Goal: Task Accomplishment & Management: Use online tool/utility

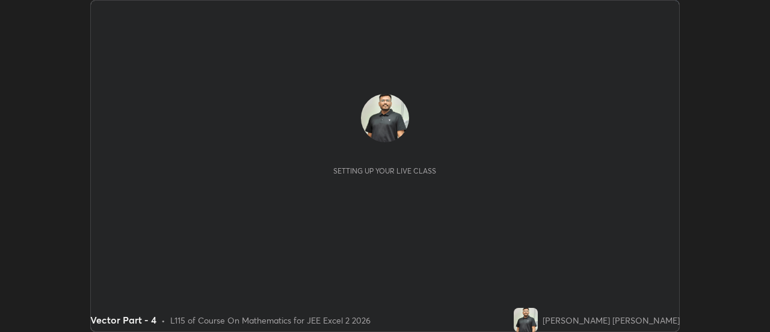
scroll to position [332, 770]
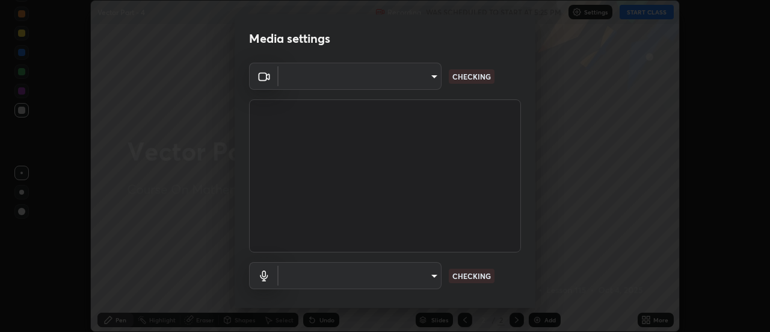
type input "0be616c92c2879d8fe19306c4b8383fc9b13f77197a30f876870ce6c7906effd"
click at [430, 284] on body "Erase all Vector Part - 4 Recording WAS SCHEDULED TO START AT 5:25 PM Settings …" at bounding box center [385, 166] width 770 height 332
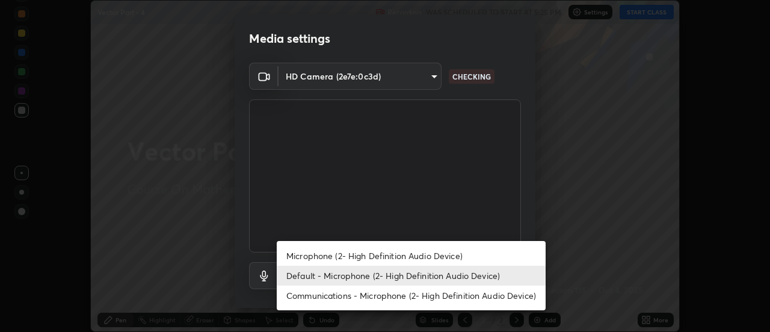
click at [424, 254] on li "Microphone (2- High Definition Audio Device)" at bounding box center [411, 256] width 269 height 20
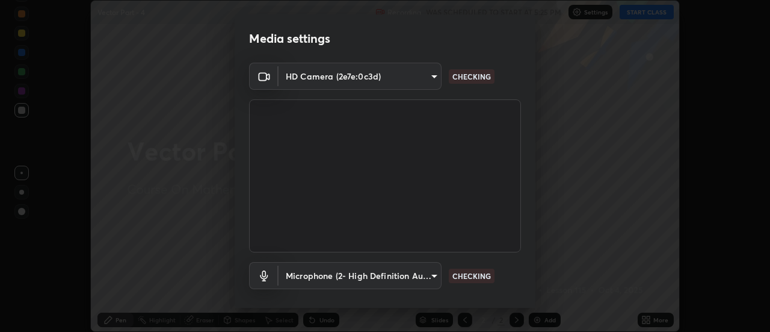
click at [433, 271] on body "Erase all Vector Part - 4 Recording WAS SCHEDULED TO START AT 5:25 PM Settings …" at bounding box center [385, 166] width 770 height 332
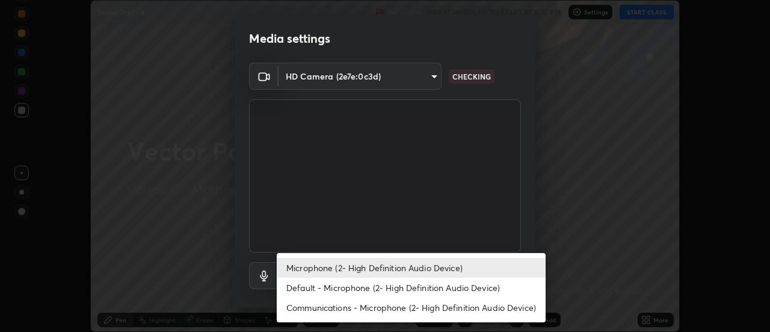
click at [429, 286] on li "Default - Microphone (2- High Definition Audio Device)" at bounding box center [411, 287] width 269 height 20
type input "default"
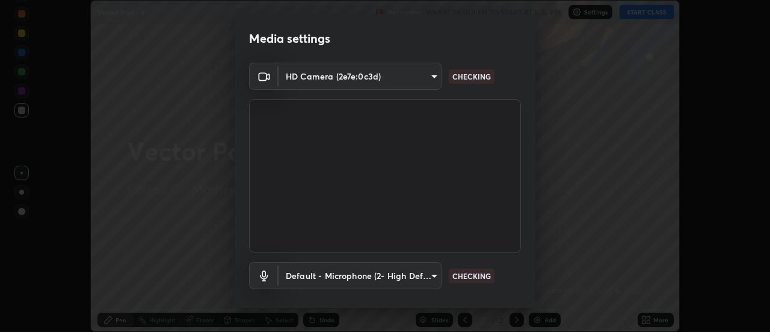
scroll to position [63, 0]
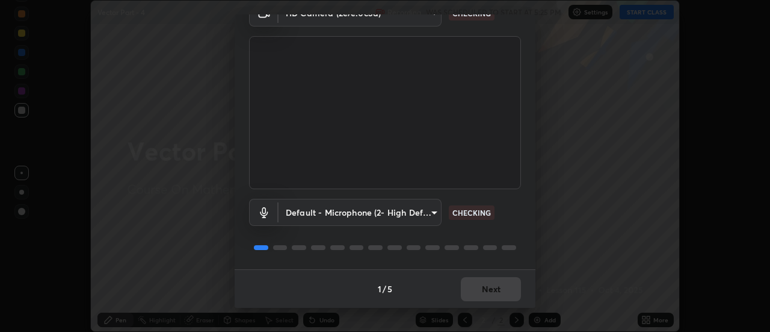
click at [499, 283] on div "1 / 5 Next" at bounding box center [385, 288] width 301 height 39
click at [500, 291] on div "1 / 5 Next" at bounding box center [385, 288] width 301 height 39
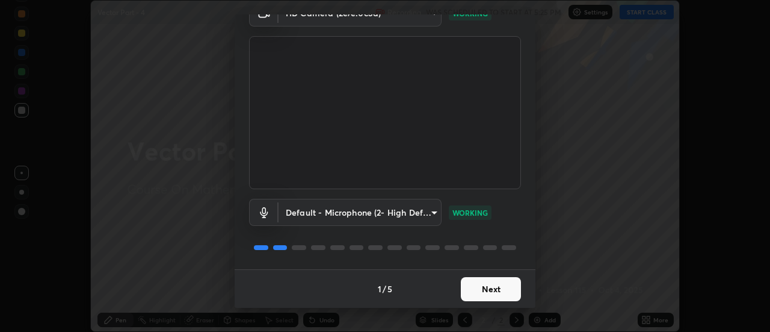
click at [510, 283] on button "Next" at bounding box center [491, 289] width 60 height 24
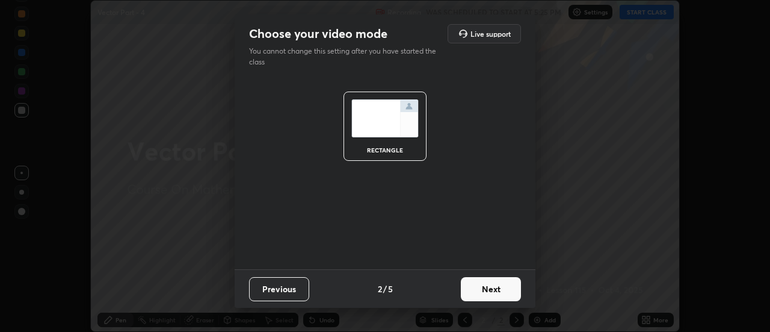
click at [510, 294] on button "Next" at bounding box center [491, 289] width 60 height 24
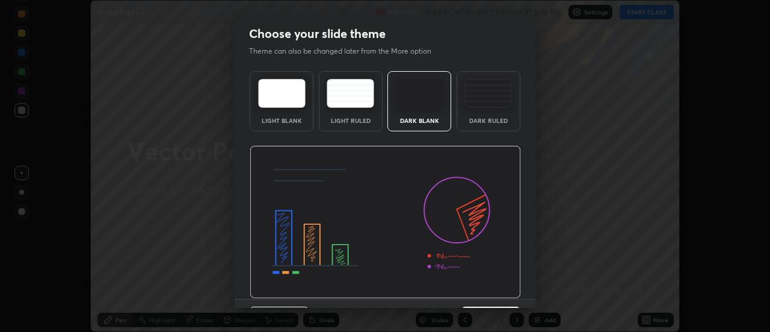
scroll to position [29, 0]
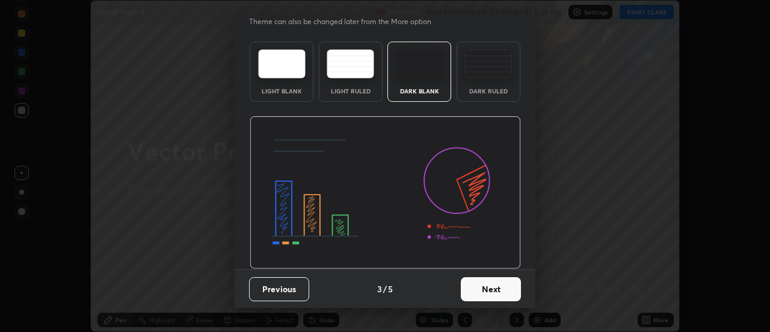
click at [516, 287] on button "Next" at bounding box center [491, 289] width 60 height 24
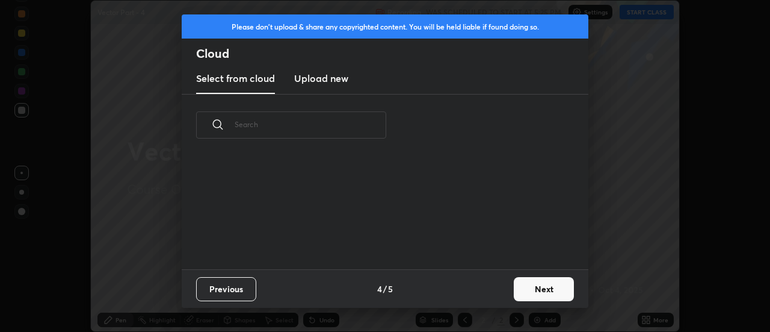
click at [529, 291] on button "Next" at bounding box center [544, 289] width 60 height 24
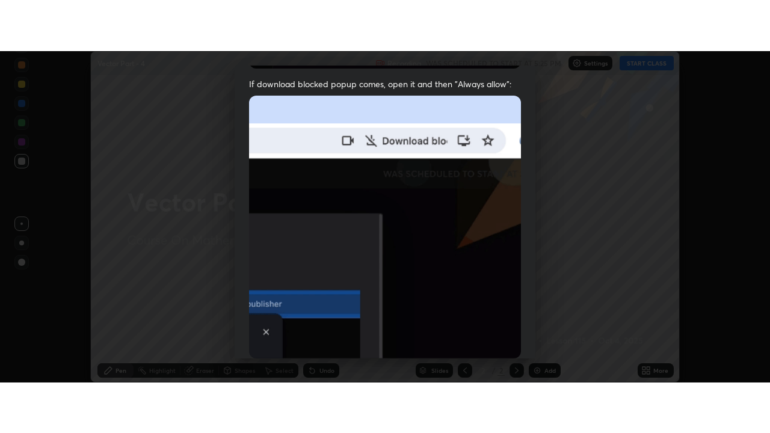
scroll to position [309, 0]
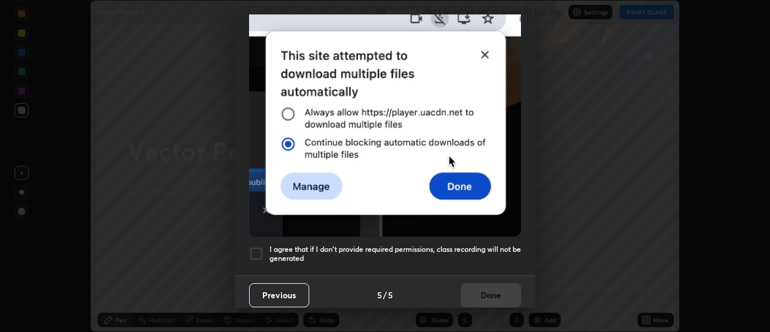
click at [255, 246] on div at bounding box center [256, 253] width 14 height 14
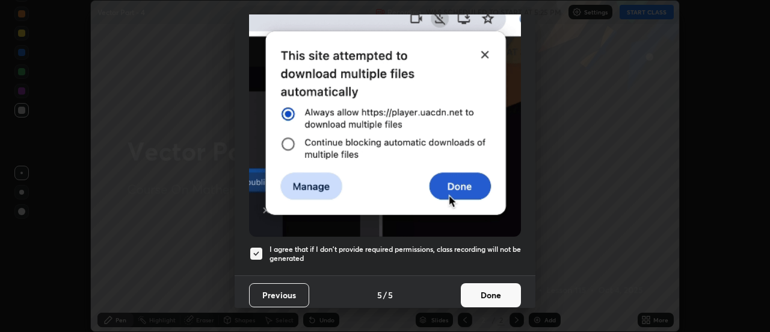
click at [482, 286] on button "Done" at bounding box center [491, 295] width 60 height 24
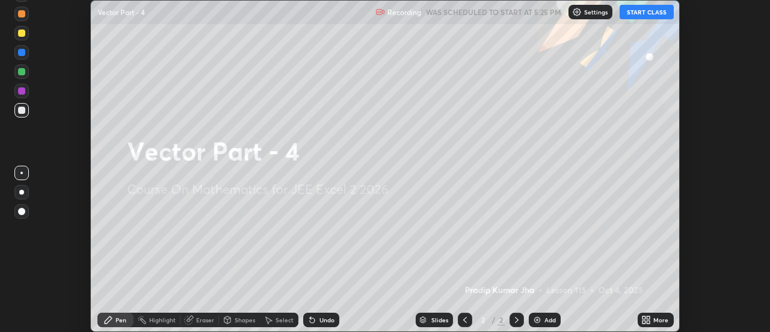
click at [653, 13] on button "START CLASS" at bounding box center [647, 12] width 54 height 14
click at [655, 314] on div "More" at bounding box center [656, 319] width 36 height 14
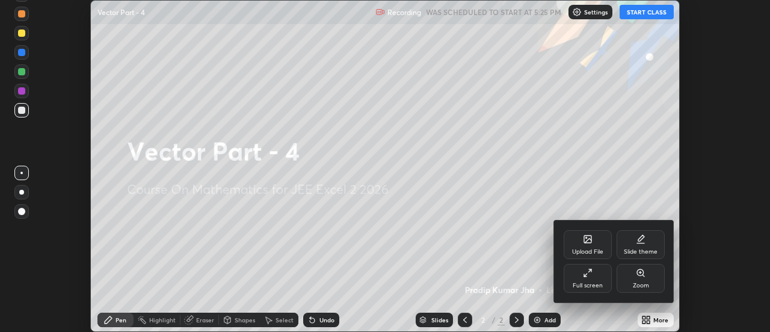
click at [605, 270] on div "Full screen" at bounding box center [588, 278] width 48 height 29
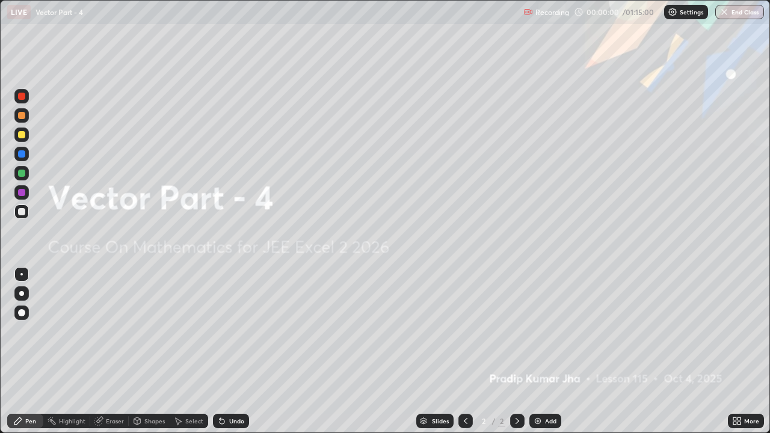
scroll to position [433, 770]
click at [542, 331] on div "Add" at bounding box center [546, 421] width 32 height 14
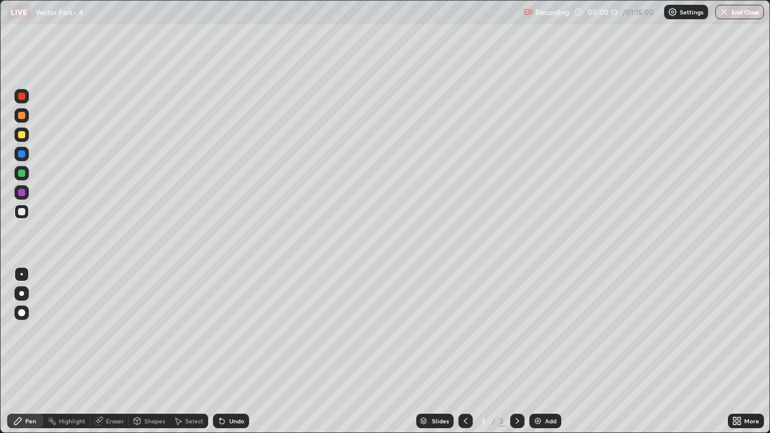
click at [23, 331] on div "Pen" at bounding box center [25, 421] width 36 height 14
click at [19, 134] on div at bounding box center [21, 134] width 7 height 7
click at [141, 331] on icon at bounding box center [137, 421] width 10 height 10
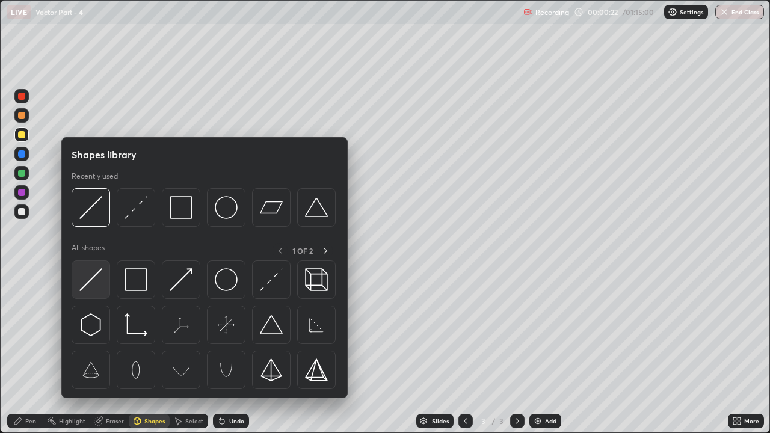
click at [94, 281] on img at bounding box center [90, 279] width 23 height 23
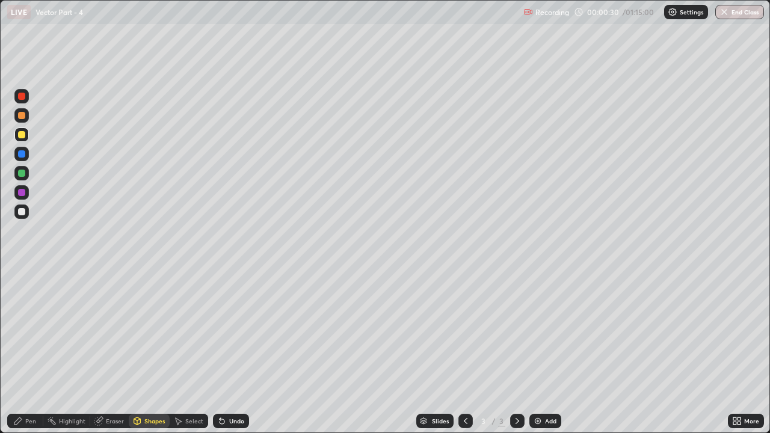
click at [28, 331] on div "Pen" at bounding box center [30, 421] width 11 height 6
click at [153, 331] on div "Shapes" at bounding box center [149, 421] width 41 height 14
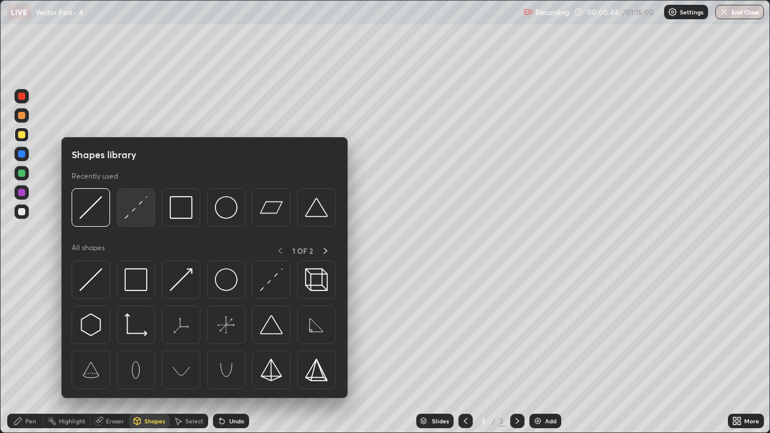
click at [142, 209] on img at bounding box center [136, 207] width 23 height 23
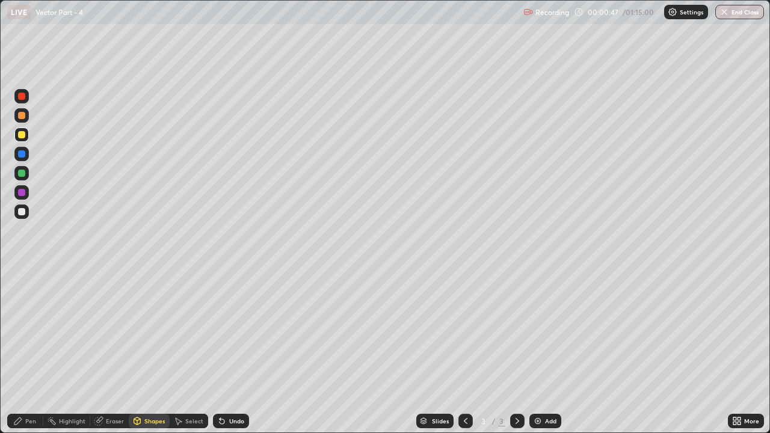
click at [23, 173] on div at bounding box center [21, 173] width 7 height 7
click at [28, 331] on div "Pen" at bounding box center [30, 421] width 11 height 6
click at [23, 135] on div at bounding box center [21, 134] width 7 height 7
click at [161, 331] on div "Shapes" at bounding box center [154, 421] width 20 height 6
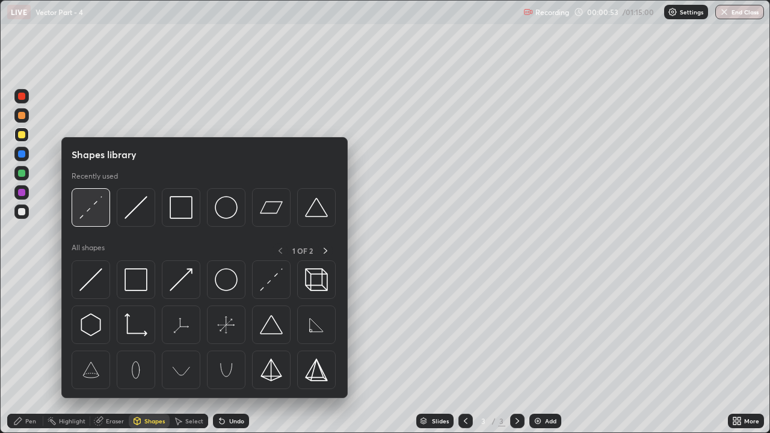
click at [98, 215] on img at bounding box center [90, 207] width 23 height 23
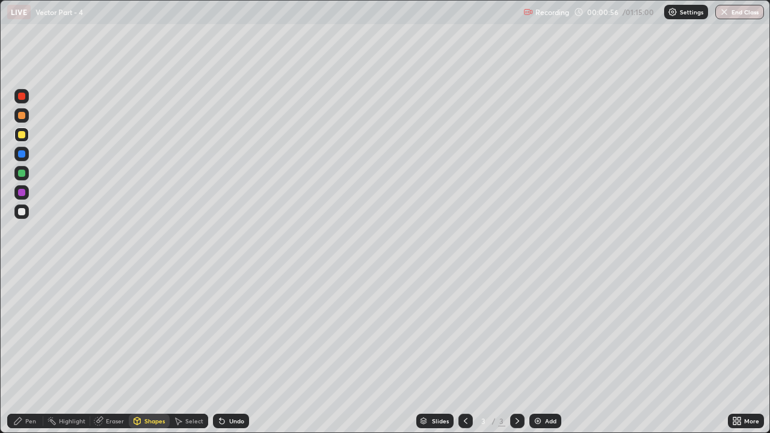
click at [240, 331] on div "Undo" at bounding box center [231, 421] width 36 height 14
click at [26, 178] on div at bounding box center [21, 173] width 14 height 14
click at [19, 331] on icon at bounding box center [17, 421] width 7 height 7
click at [21, 116] on div at bounding box center [21, 115] width 7 height 7
click at [154, 331] on div "Shapes" at bounding box center [154, 421] width 20 height 6
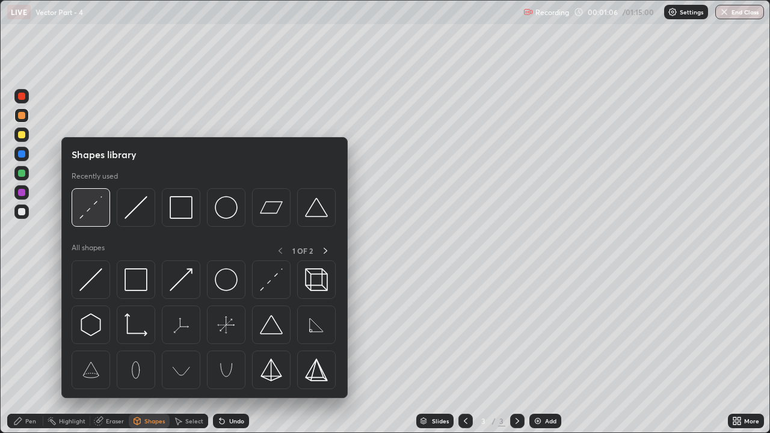
click at [94, 218] on img at bounding box center [90, 207] width 23 height 23
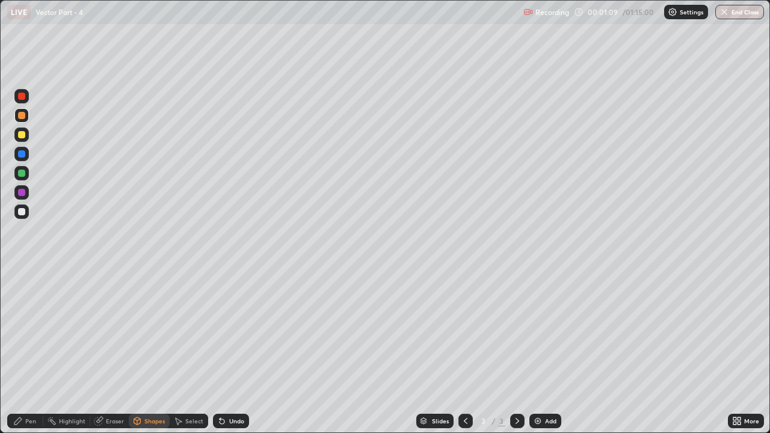
click at [29, 331] on div "Pen" at bounding box center [25, 421] width 36 height 14
click at [22, 213] on div at bounding box center [21, 211] width 7 height 7
click at [117, 331] on div "Eraser" at bounding box center [115, 421] width 18 height 6
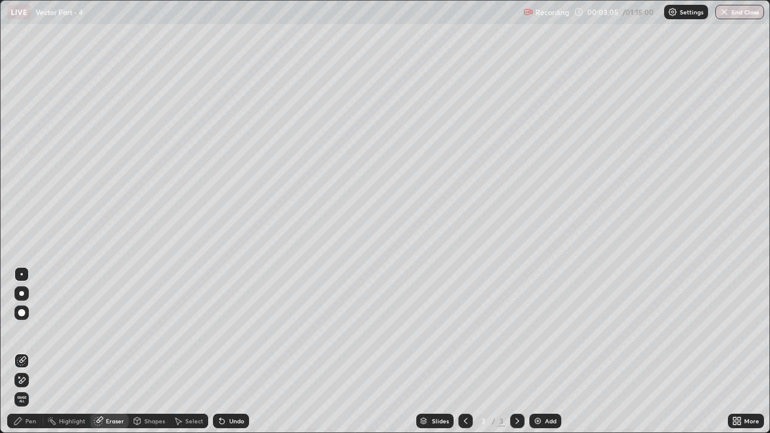
click at [23, 331] on icon at bounding box center [22, 361] width 10 height 10
click at [29, 331] on div "Pen" at bounding box center [25, 421] width 36 height 14
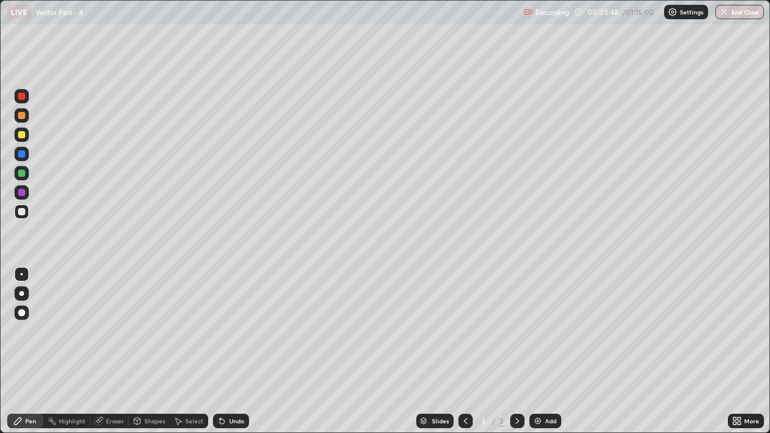
click at [220, 331] on icon at bounding box center [220, 418] width 1 height 1
click at [229, 331] on div "Undo" at bounding box center [231, 421] width 36 height 14
click at [109, 331] on div "Eraser" at bounding box center [115, 421] width 18 height 6
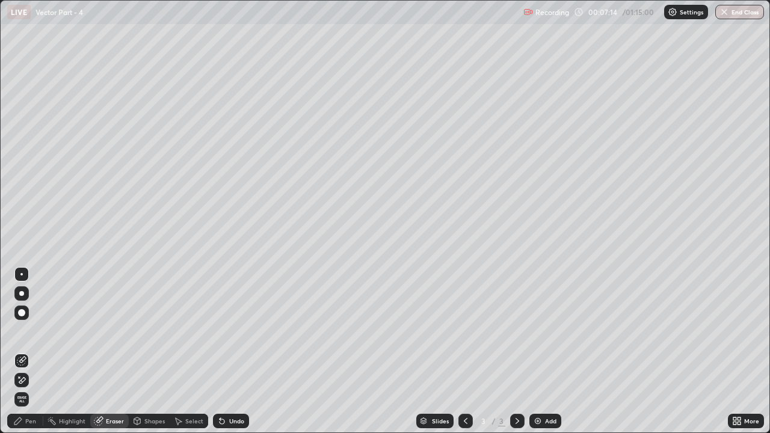
click at [26, 331] on icon at bounding box center [22, 361] width 10 height 10
click at [23, 331] on div "Pen" at bounding box center [25, 421] width 36 height 14
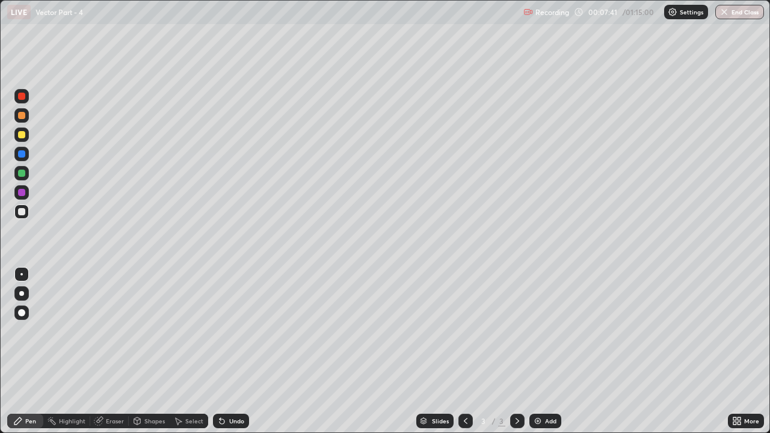
click at [110, 331] on div "Eraser" at bounding box center [115, 421] width 18 height 6
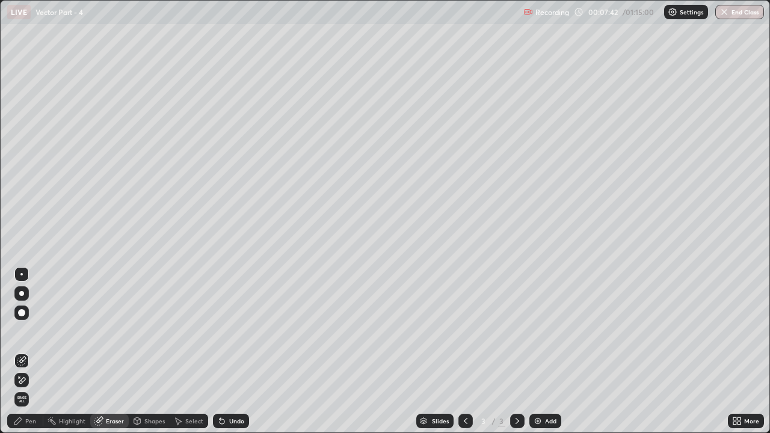
click at [23, 331] on icon at bounding box center [22, 380] width 7 height 6
click at [32, 331] on div "Pen" at bounding box center [30, 421] width 11 height 6
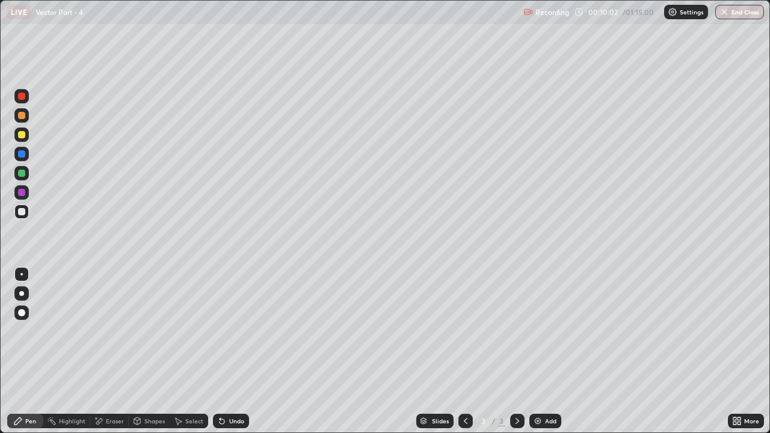
click at [229, 331] on div "Undo" at bounding box center [236, 421] width 15 height 6
click at [550, 331] on div "Add" at bounding box center [546, 421] width 32 height 14
click at [232, 331] on div "Undo" at bounding box center [236, 421] width 15 height 6
click at [229, 331] on div "Undo" at bounding box center [231, 421] width 36 height 14
click at [237, 331] on div "Undo" at bounding box center [231, 421] width 36 height 14
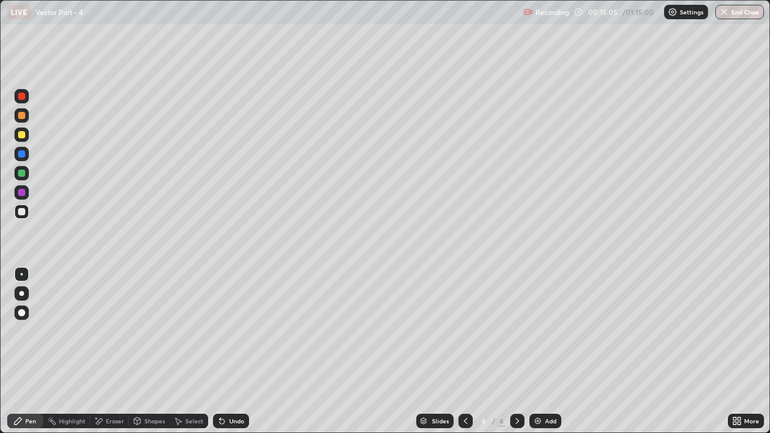
click at [235, 331] on div "Undo" at bounding box center [236, 421] width 15 height 6
click at [240, 331] on div "Undo" at bounding box center [236, 421] width 15 height 6
click at [235, 331] on div "Undo" at bounding box center [231, 421] width 36 height 14
click at [28, 137] on div at bounding box center [21, 135] width 14 height 14
click at [24, 214] on div at bounding box center [21, 211] width 7 height 7
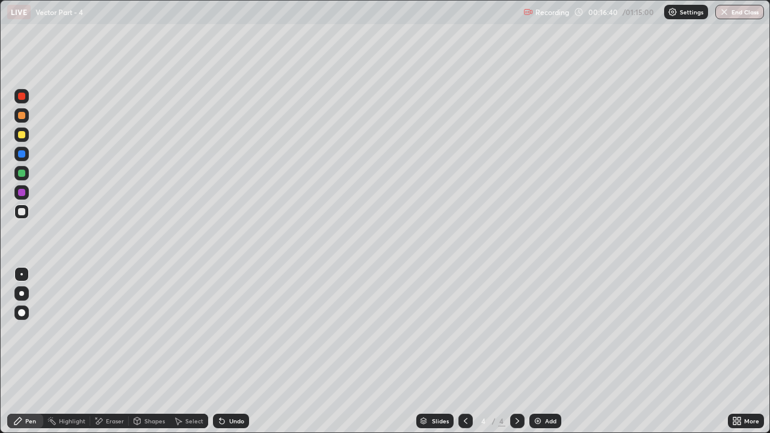
click at [220, 331] on icon at bounding box center [220, 418] width 1 height 1
click at [111, 331] on div "Eraser" at bounding box center [109, 421] width 39 height 14
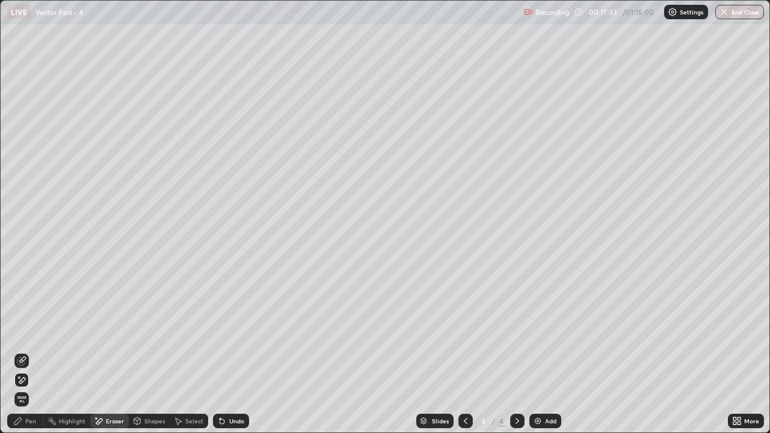
click at [23, 331] on icon at bounding box center [22, 381] width 10 height 10
click at [25, 331] on div "Pen" at bounding box center [30, 421] width 11 height 6
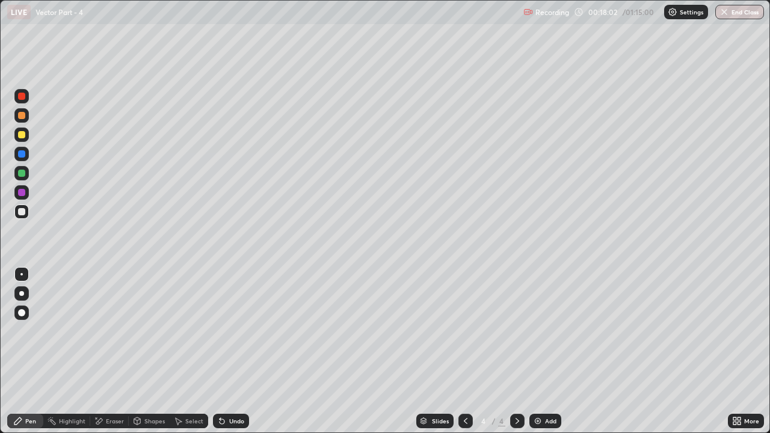
click at [229, 331] on div "Undo" at bounding box center [236, 421] width 15 height 6
click at [232, 331] on div "Undo" at bounding box center [231, 421] width 36 height 14
click at [539, 331] on div "Add" at bounding box center [546, 421] width 32 height 14
click at [26, 331] on div "Pen" at bounding box center [25, 421] width 36 height 14
click at [20, 135] on div at bounding box center [21, 134] width 7 height 7
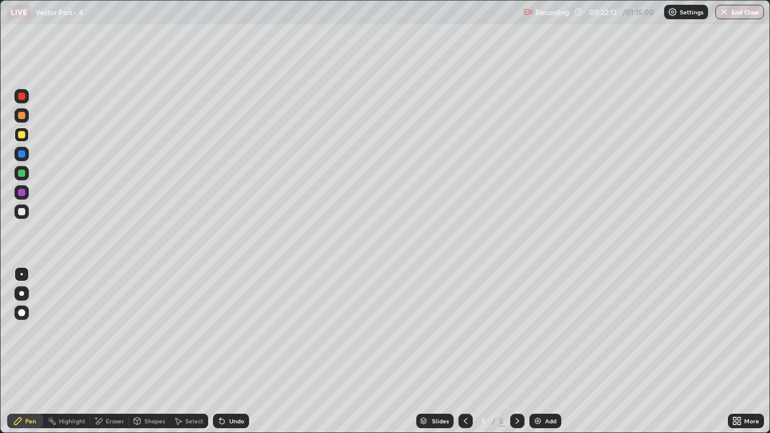
click at [115, 331] on div "Eraser" at bounding box center [115, 421] width 18 height 6
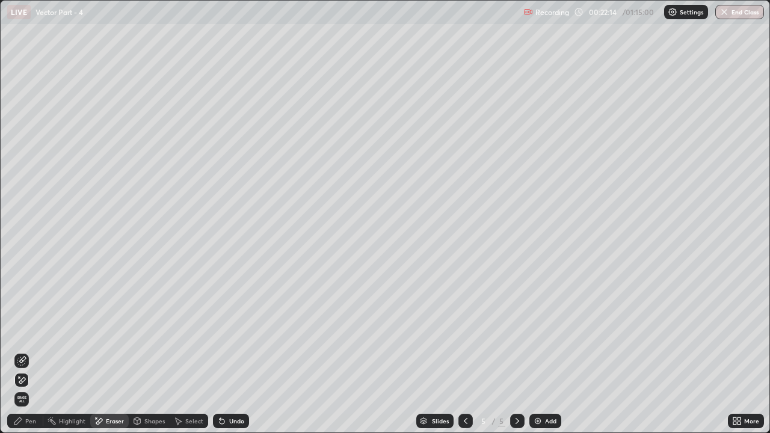
click at [28, 331] on div "Pen" at bounding box center [30, 421] width 11 height 6
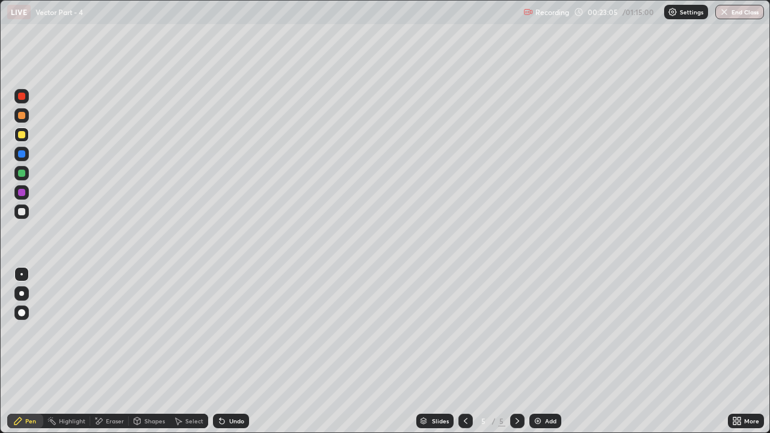
click at [234, 331] on div "Undo" at bounding box center [236, 421] width 15 height 6
click at [26, 212] on div at bounding box center [21, 212] width 14 height 14
click at [224, 331] on icon at bounding box center [222, 421] width 10 height 10
click at [220, 331] on icon at bounding box center [220, 418] width 1 height 1
click at [23, 171] on div at bounding box center [21, 173] width 7 height 7
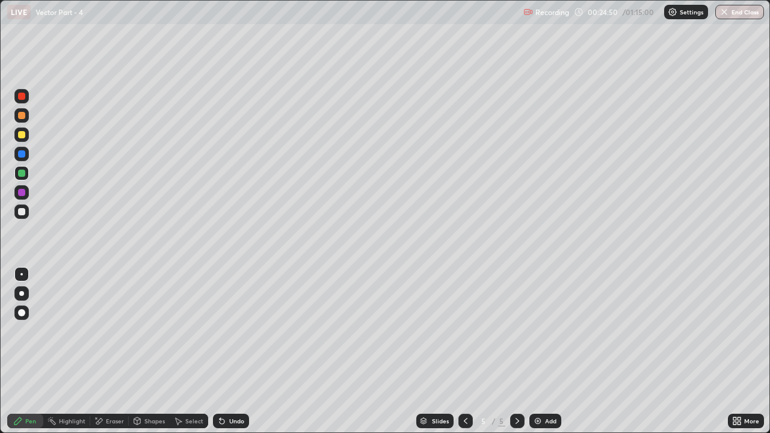
click at [26, 116] on div at bounding box center [21, 115] width 14 height 14
click at [551, 331] on div "Add" at bounding box center [546, 421] width 32 height 14
click at [23, 137] on div at bounding box center [21, 134] width 7 height 7
click at [23, 211] on div at bounding box center [21, 211] width 7 height 7
click at [22, 132] on div at bounding box center [21, 134] width 7 height 7
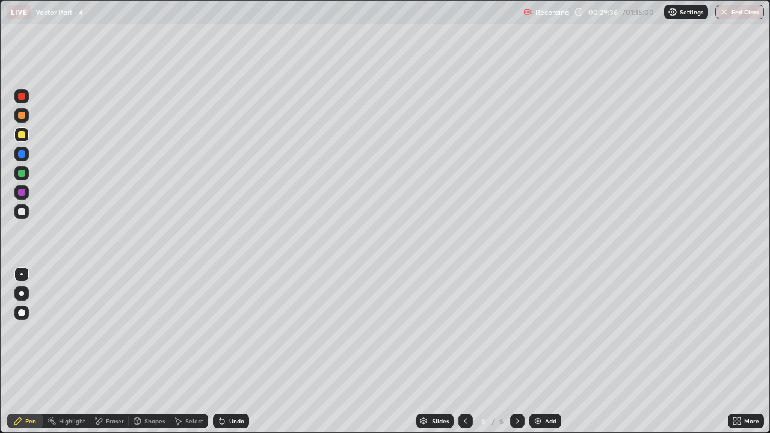
click at [223, 331] on div "Undo" at bounding box center [231, 421] width 36 height 14
click at [226, 331] on div "Undo" at bounding box center [231, 421] width 36 height 14
click at [231, 331] on div "Undo" at bounding box center [231, 421] width 36 height 14
click at [22, 135] on div at bounding box center [21, 134] width 7 height 7
click at [22, 118] on div at bounding box center [21, 115] width 7 height 7
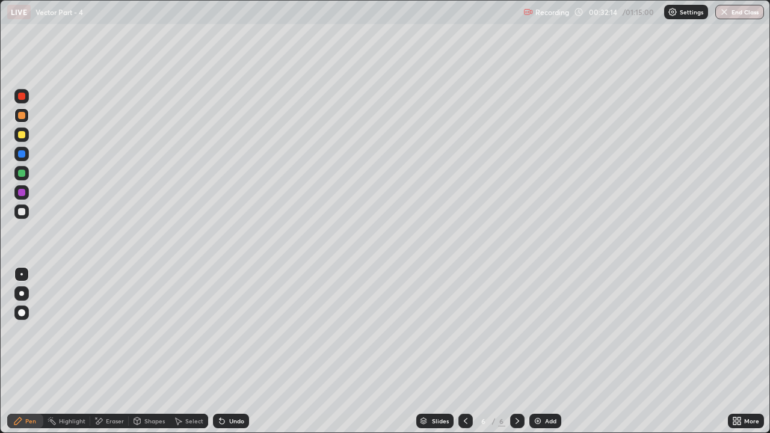
click at [23, 114] on div at bounding box center [21, 115] width 7 height 7
click at [22, 275] on div at bounding box center [21, 274] width 2 height 2
click at [25, 141] on div at bounding box center [21, 135] width 14 height 14
click at [238, 331] on div "Undo" at bounding box center [236, 421] width 15 height 6
click at [235, 331] on div "Undo" at bounding box center [236, 421] width 15 height 6
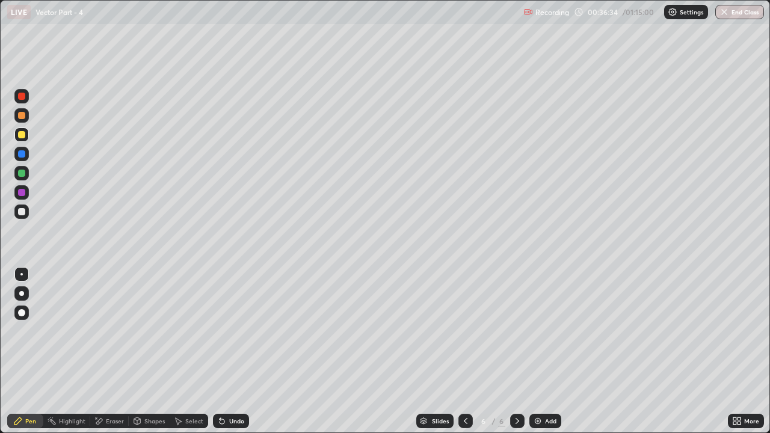
click at [546, 331] on div "Add" at bounding box center [550, 421] width 11 height 6
click at [23, 136] on div at bounding box center [21, 134] width 7 height 7
click at [23, 115] on div at bounding box center [21, 115] width 7 height 7
click at [24, 210] on div at bounding box center [21, 211] width 7 height 7
click at [22, 135] on div at bounding box center [21, 134] width 7 height 7
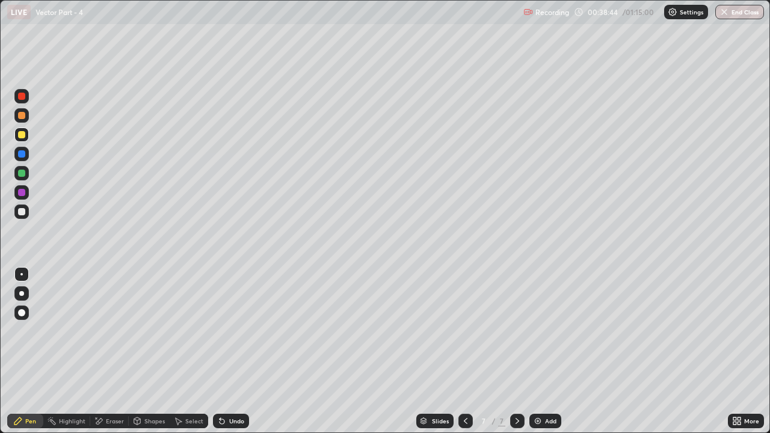
click at [20, 270] on div at bounding box center [21, 274] width 14 height 14
click at [20, 214] on div at bounding box center [21, 211] width 7 height 7
click at [140, 331] on icon at bounding box center [137, 421] width 10 height 10
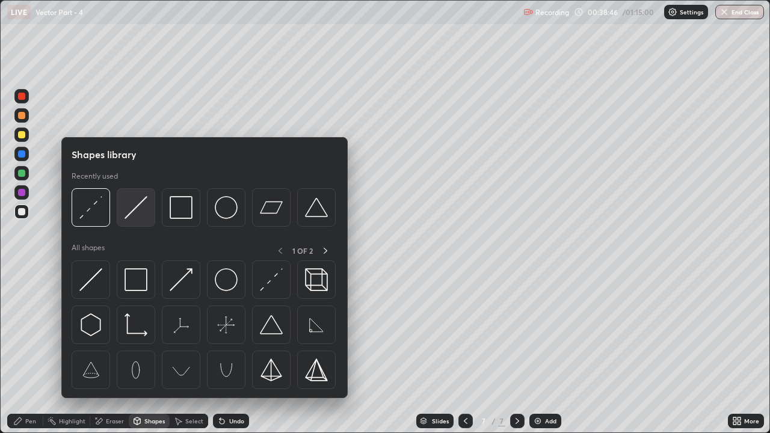
click at [128, 213] on img at bounding box center [136, 207] width 23 height 23
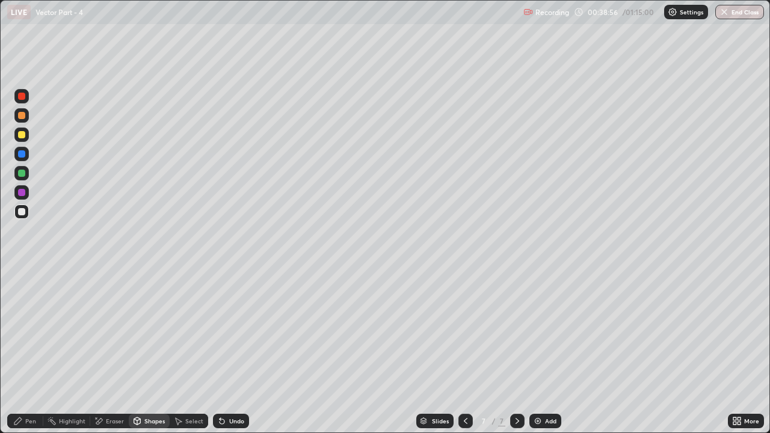
click at [18, 331] on div "Pen" at bounding box center [25, 421] width 36 height 14
click at [148, 331] on div "Shapes" at bounding box center [149, 421] width 41 height 14
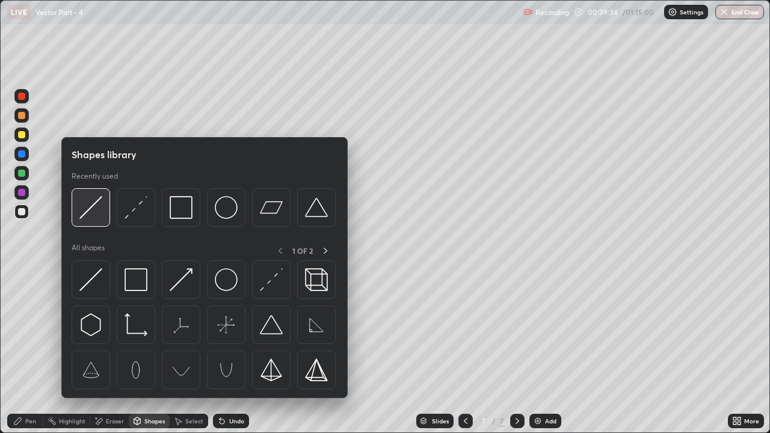
click at [98, 213] on img at bounding box center [90, 207] width 23 height 23
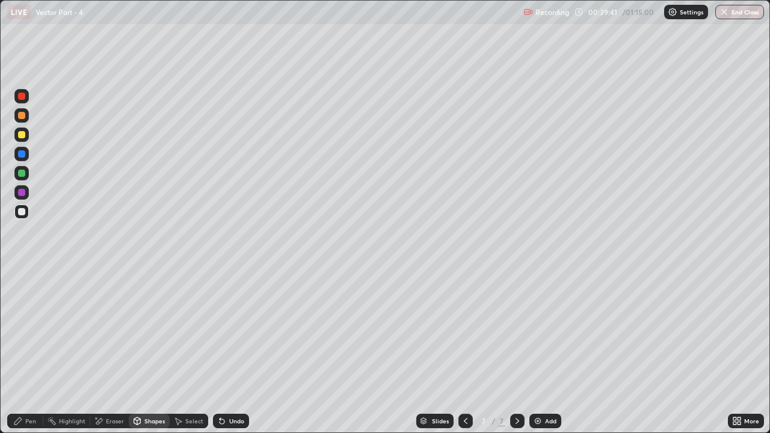
click at [150, 331] on div "Shapes" at bounding box center [149, 421] width 41 height 14
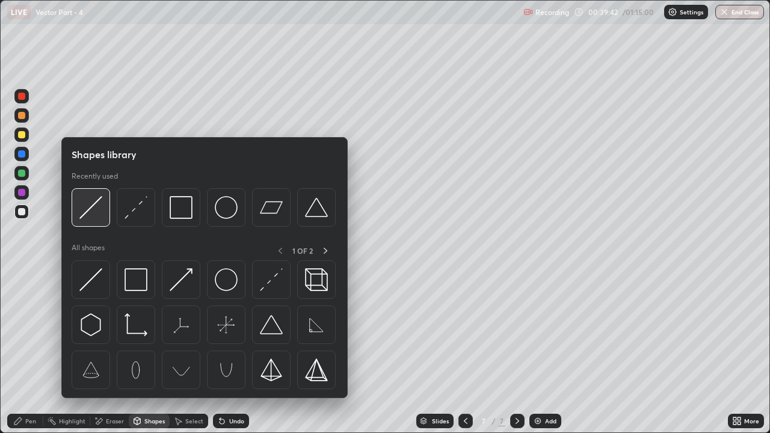
click at [89, 213] on img at bounding box center [90, 207] width 23 height 23
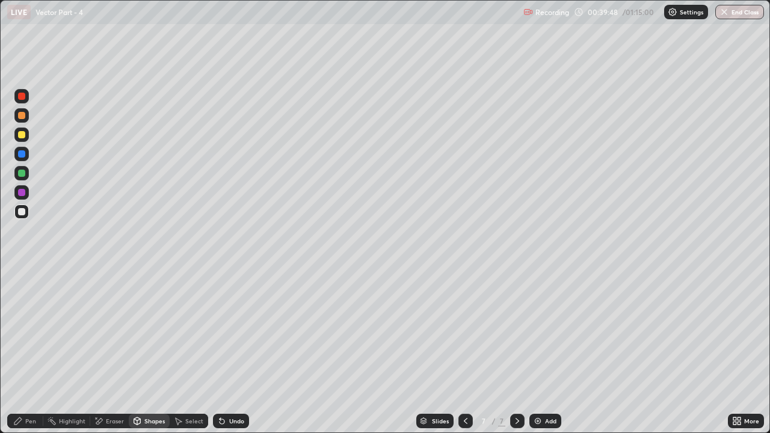
click at [25, 331] on div "Pen" at bounding box center [25, 421] width 36 height 14
click at [27, 138] on div at bounding box center [21, 135] width 14 height 14
click at [19, 211] on div at bounding box center [21, 211] width 7 height 7
click at [533, 331] on div "Add" at bounding box center [546, 421] width 32 height 14
click at [516, 331] on icon at bounding box center [518, 421] width 10 height 10
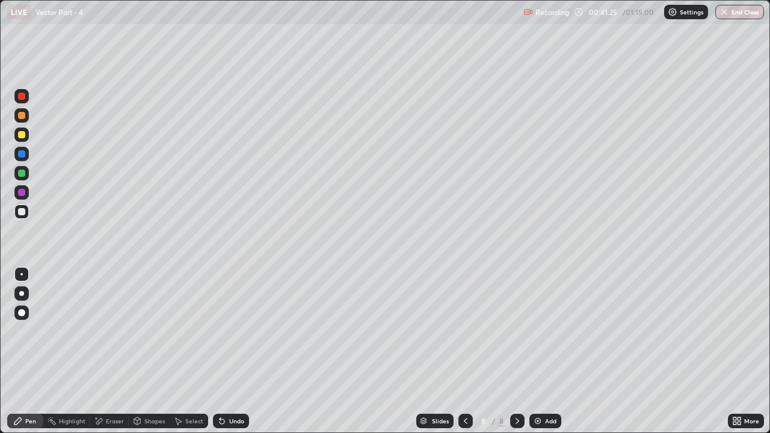
click at [453, 331] on div "Slides" at bounding box center [434, 421] width 37 height 14
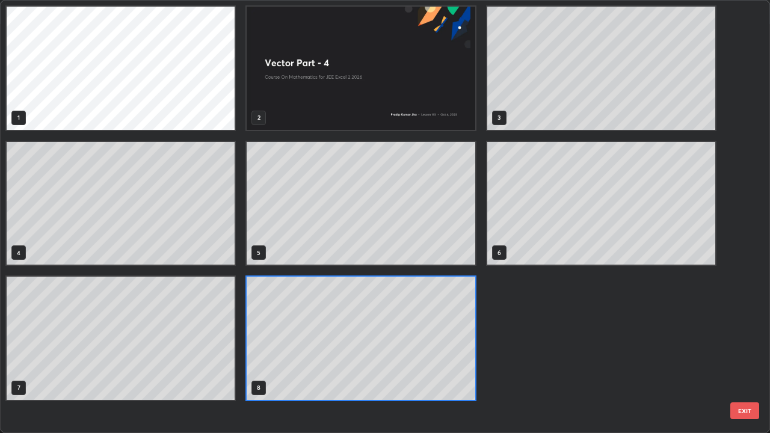
scroll to position [428, 763]
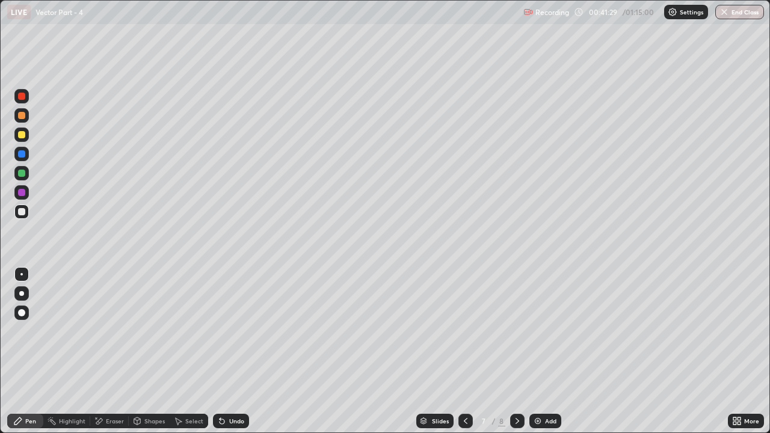
click at [146, 331] on div "Shapes" at bounding box center [154, 421] width 20 height 6
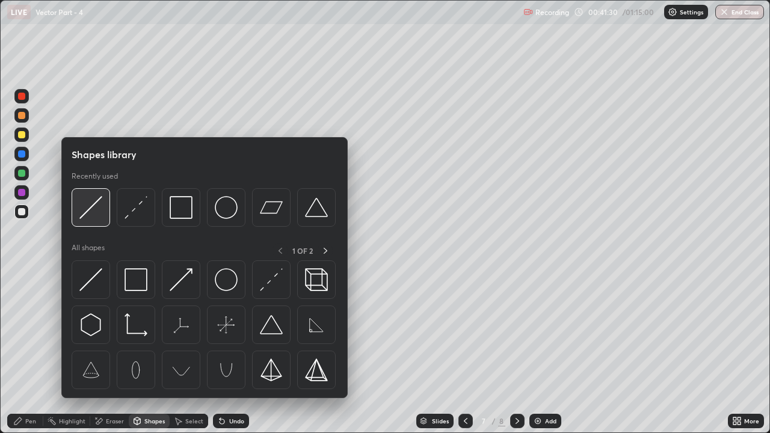
click at [91, 211] on img at bounding box center [90, 207] width 23 height 23
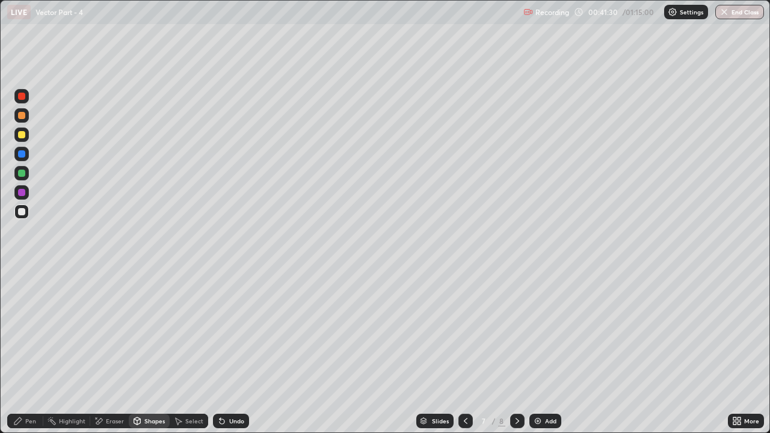
click at [22, 174] on div at bounding box center [21, 173] width 7 height 7
click at [518, 331] on icon at bounding box center [518, 421] width 4 height 6
click at [22, 173] on div at bounding box center [21, 173] width 7 height 7
click at [229, 331] on div "Undo" at bounding box center [236, 421] width 15 height 6
click at [30, 331] on div "Pen" at bounding box center [25, 421] width 36 height 14
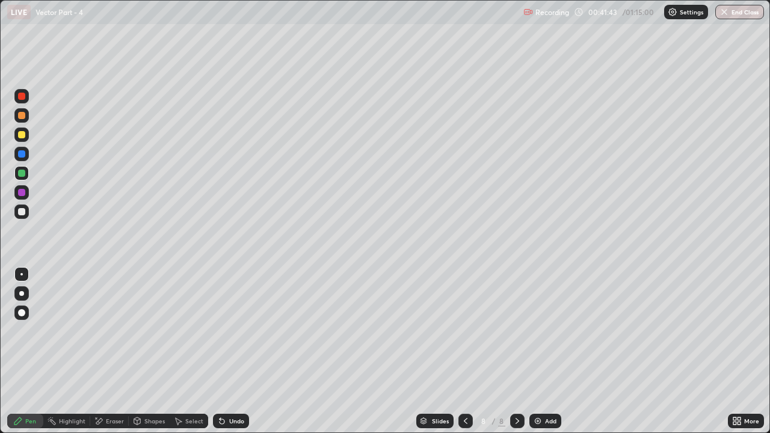
click at [23, 136] on div at bounding box center [21, 134] width 7 height 7
click at [465, 331] on icon at bounding box center [466, 421] width 10 height 10
click at [511, 331] on div at bounding box center [517, 421] width 14 height 14
click at [23, 156] on div at bounding box center [21, 153] width 7 height 7
click at [21, 170] on div at bounding box center [21, 173] width 7 height 7
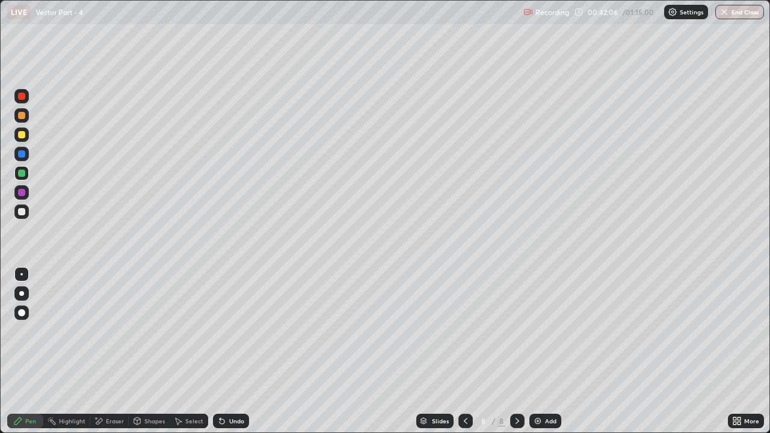
click at [24, 135] on div at bounding box center [21, 134] width 7 height 7
click at [22, 172] on div at bounding box center [21, 173] width 7 height 7
click at [224, 331] on icon at bounding box center [222, 421] width 10 height 10
click at [22, 138] on div at bounding box center [21, 134] width 7 height 7
click at [147, 331] on div "Shapes" at bounding box center [154, 421] width 20 height 6
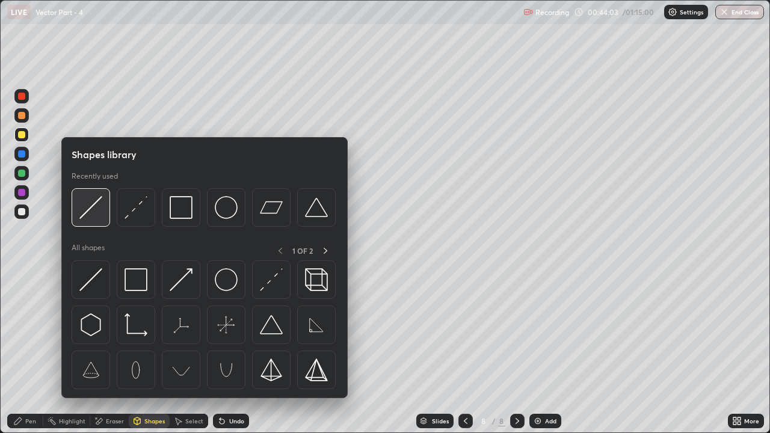
click at [92, 207] on img at bounding box center [90, 207] width 23 height 23
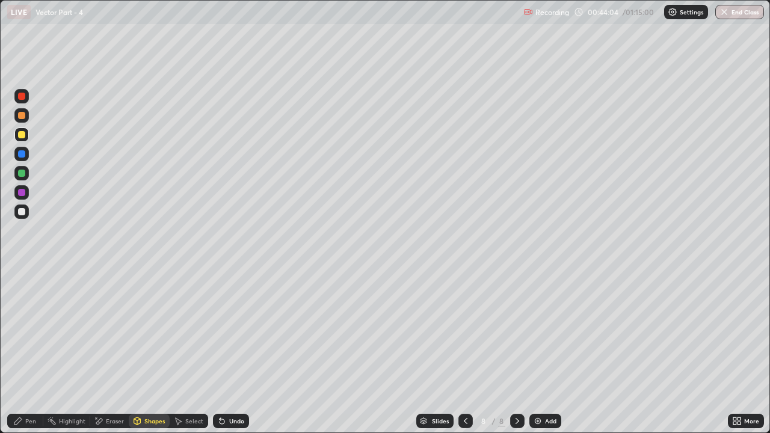
click at [22, 212] on div at bounding box center [21, 211] width 7 height 7
click at [25, 331] on div "Pen" at bounding box center [25, 421] width 36 height 14
click at [26, 135] on div at bounding box center [21, 135] width 14 height 14
click at [23, 212] on div at bounding box center [21, 211] width 7 height 7
click at [462, 331] on icon at bounding box center [466, 421] width 10 height 10
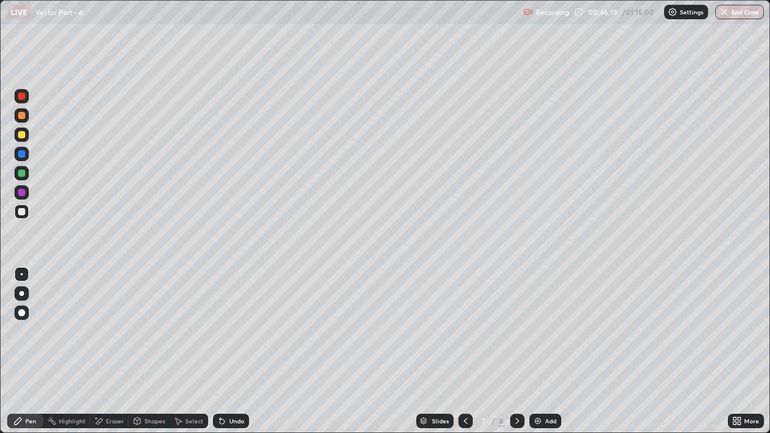
click at [520, 331] on icon at bounding box center [518, 421] width 10 height 10
click at [468, 331] on div at bounding box center [466, 421] width 14 height 24
click at [511, 331] on div at bounding box center [517, 421] width 14 height 14
click at [104, 331] on div "Eraser" at bounding box center [109, 421] width 39 height 14
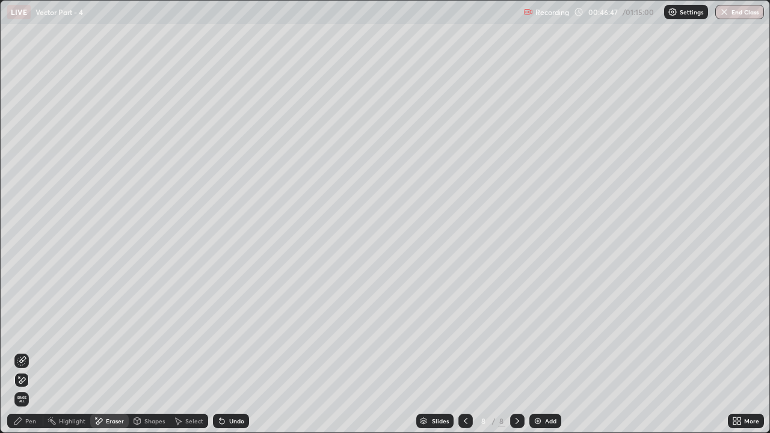
click at [23, 331] on div "Pen" at bounding box center [25, 421] width 36 height 14
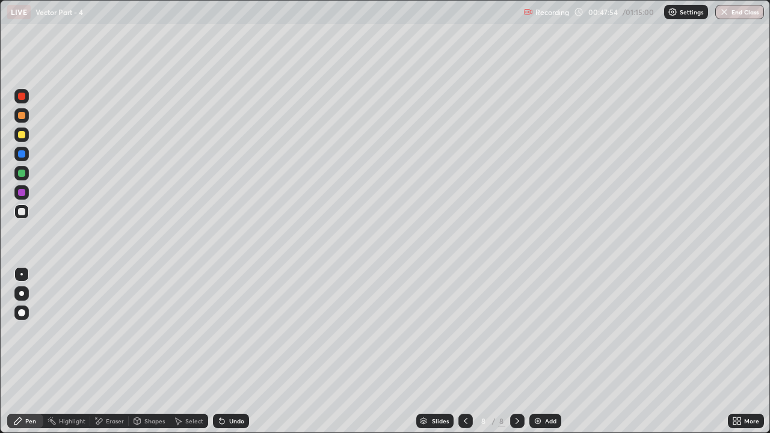
click at [108, 331] on div "Eraser" at bounding box center [115, 421] width 18 height 6
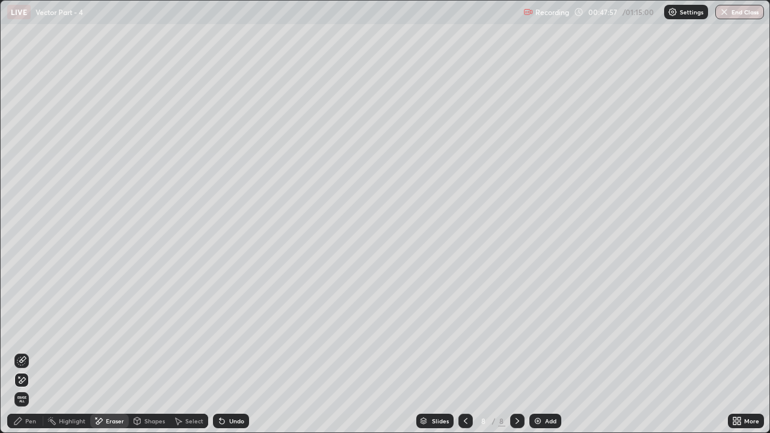
click at [26, 331] on div "Pen" at bounding box center [30, 421] width 11 height 6
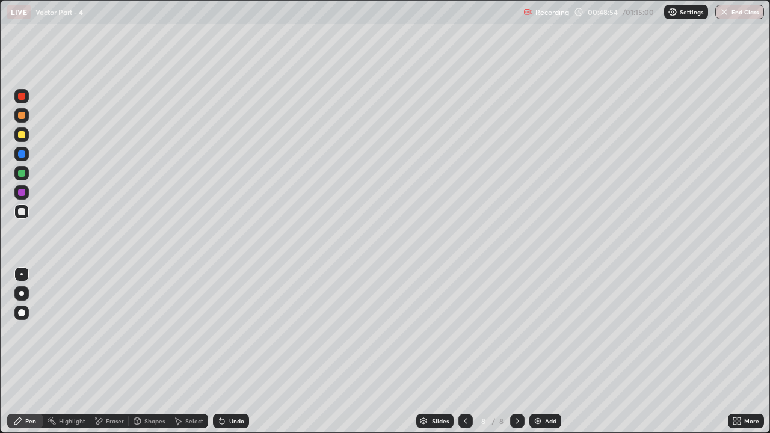
click at [229, 331] on div "Undo" at bounding box center [231, 421] width 36 height 14
click at [22, 135] on div at bounding box center [21, 134] width 7 height 7
click at [24, 214] on div at bounding box center [21, 211] width 7 height 7
click at [465, 331] on icon at bounding box center [466, 421] width 10 height 10
click at [522, 331] on div at bounding box center [517, 421] width 14 height 24
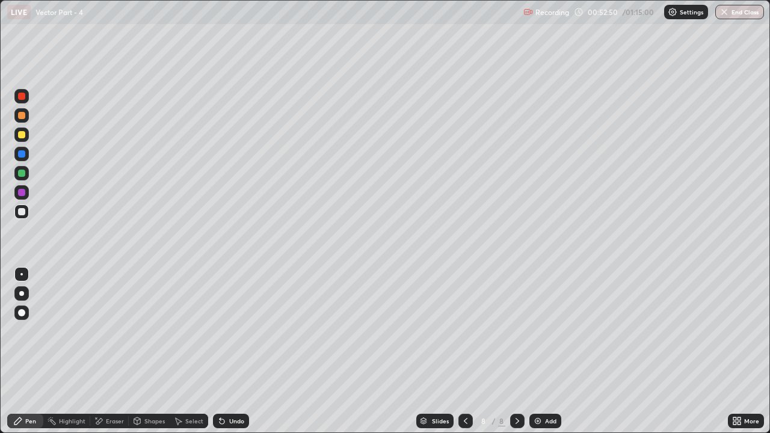
click at [465, 331] on icon at bounding box center [466, 421] width 10 height 10
click at [516, 331] on icon at bounding box center [518, 421] width 4 height 6
click at [114, 331] on div "Eraser" at bounding box center [115, 421] width 18 height 6
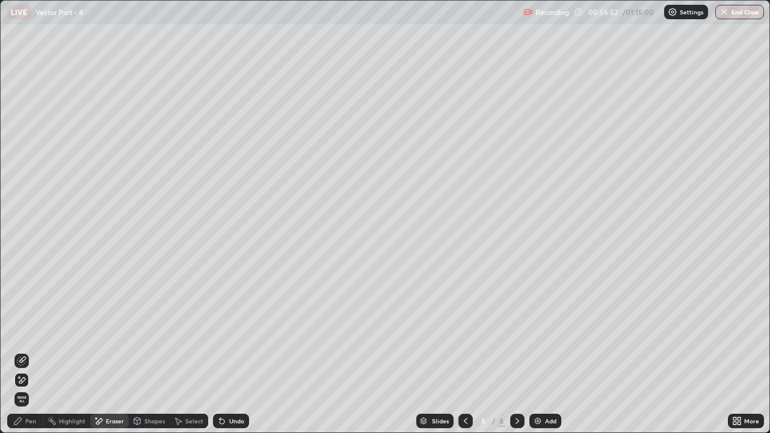
click at [23, 331] on icon at bounding box center [22, 361] width 10 height 10
click at [23, 331] on div "Pen" at bounding box center [25, 421] width 36 height 14
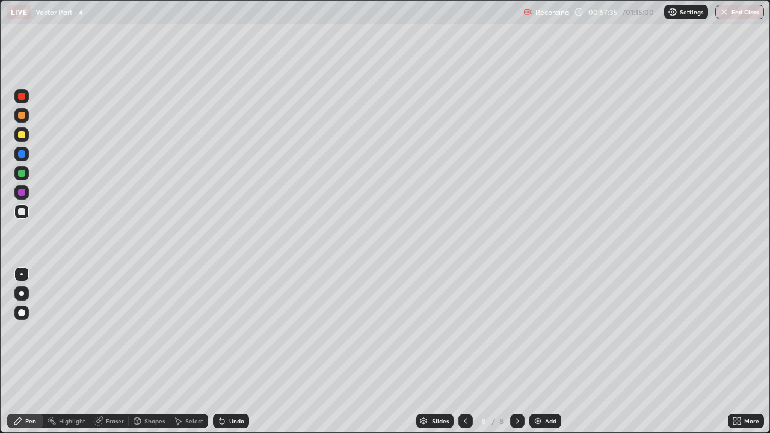
click at [543, 331] on div "Add" at bounding box center [546, 421] width 32 height 14
click at [24, 134] on div at bounding box center [21, 134] width 7 height 7
click at [22, 209] on div at bounding box center [21, 211] width 7 height 7
click at [22, 212] on div at bounding box center [21, 211] width 7 height 7
click at [109, 331] on div "Eraser" at bounding box center [115, 421] width 18 height 6
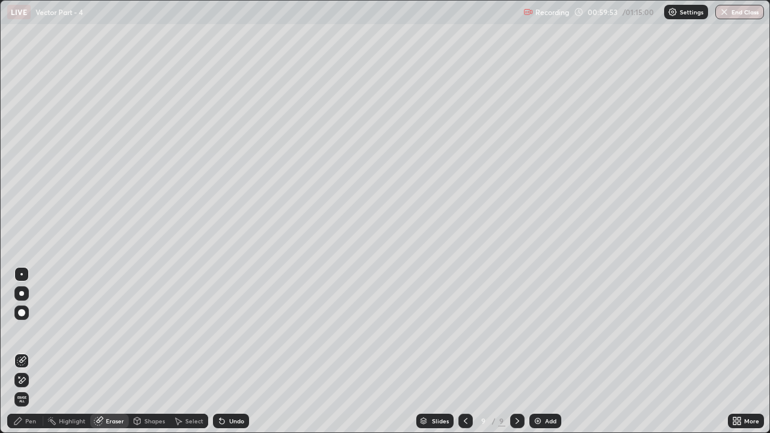
click at [24, 331] on icon at bounding box center [22, 380] width 7 height 6
click at [29, 331] on div "Pen" at bounding box center [30, 421] width 11 height 6
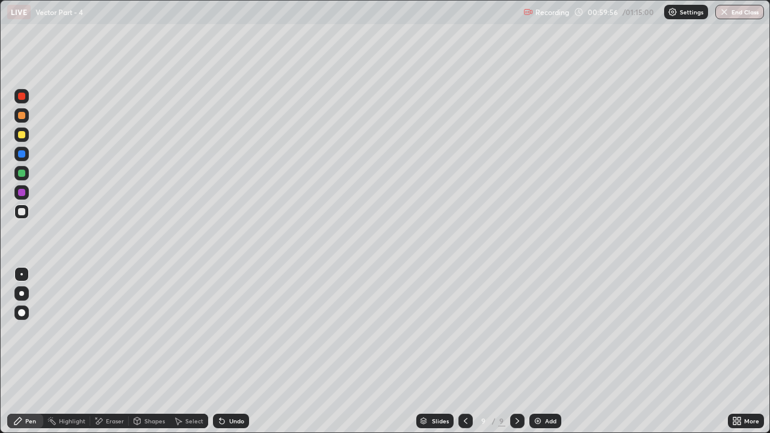
click at [23, 136] on div at bounding box center [21, 134] width 7 height 7
click at [27, 211] on div at bounding box center [21, 212] width 14 height 14
click at [149, 331] on div "Shapes" at bounding box center [154, 421] width 20 height 6
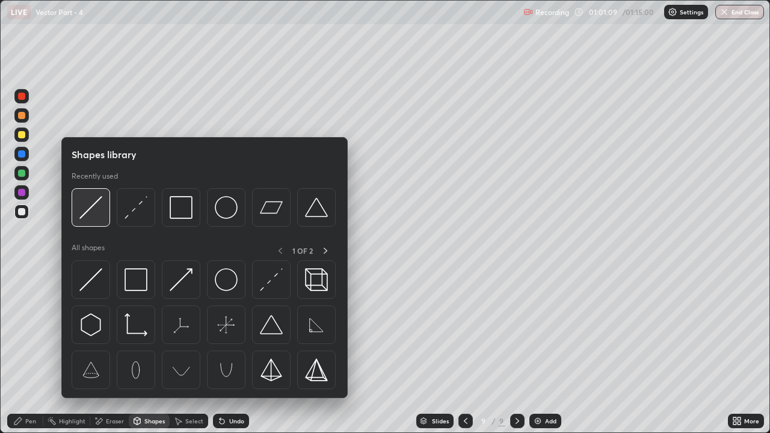
click at [96, 203] on img at bounding box center [90, 207] width 23 height 23
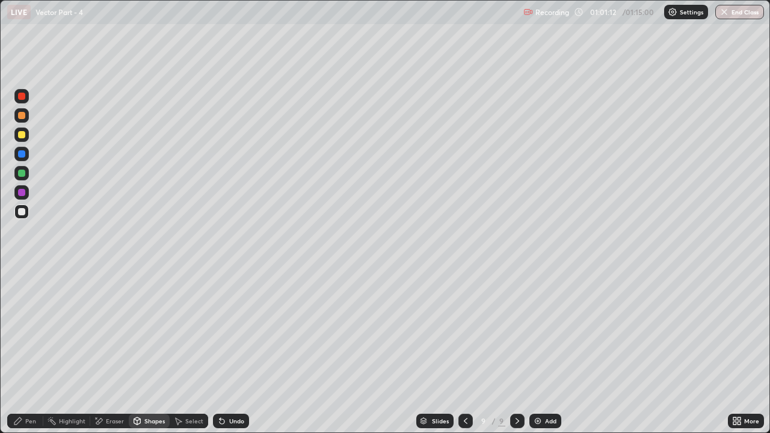
click at [22, 331] on icon at bounding box center [18, 421] width 10 height 10
click at [24, 214] on div at bounding box center [21, 211] width 7 height 7
click at [232, 331] on div "Undo" at bounding box center [236, 421] width 15 height 6
click at [236, 331] on div "Undo" at bounding box center [236, 421] width 15 height 6
click at [233, 331] on div "Undo" at bounding box center [231, 421] width 36 height 14
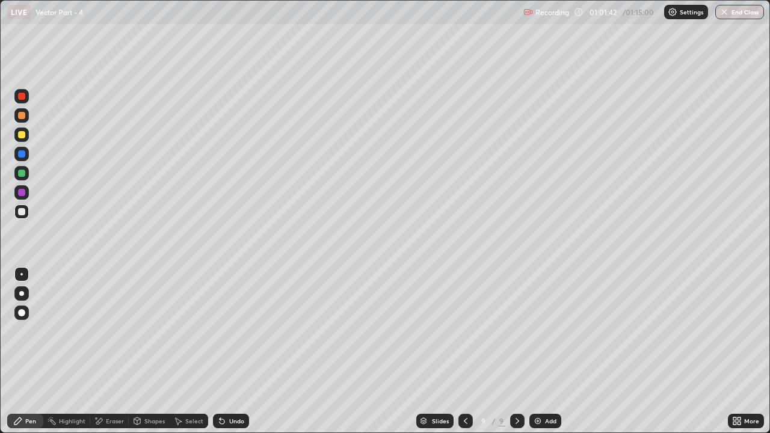
click at [229, 331] on div "Undo" at bounding box center [231, 421] width 36 height 14
click at [234, 331] on div "Undo" at bounding box center [236, 421] width 15 height 6
click at [117, 331] on div "Eraser" at bounding box center [115, 421] width 18 height 6
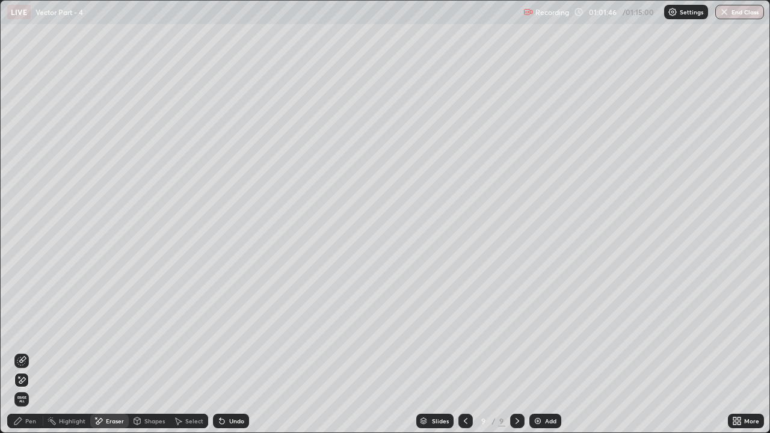
click at [33, 331] on div "Pen" at bounding box center [30, 421] width 11 height 6
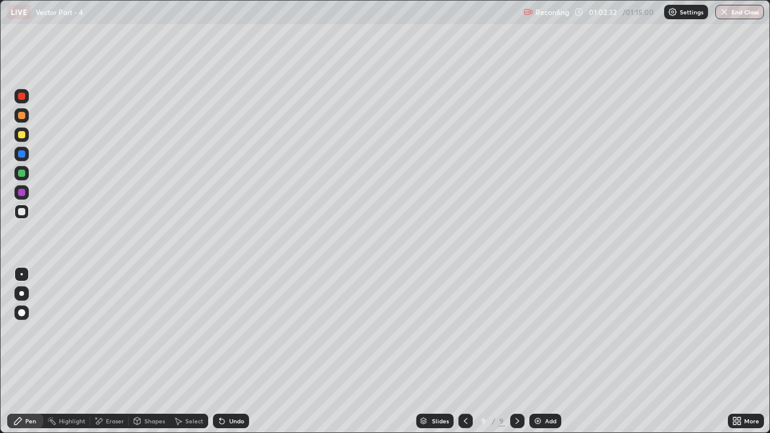
click at [234, 331] on div "Undo" at bounding box center [236, 421] width 15 height 6
click at [237, 331] on div "Undo" at bounding box center [231, 421] width 36 height 14
click at [237, 331] on div "Undo" at bounding box center [228, 421] width 41 height 24
click at [226, 331] on div "Undo" at bounding box center [228, 421] width 41 height 24
click at [233, 331] on div "Undo" at bounding box center [236, 421] width 15 height 6
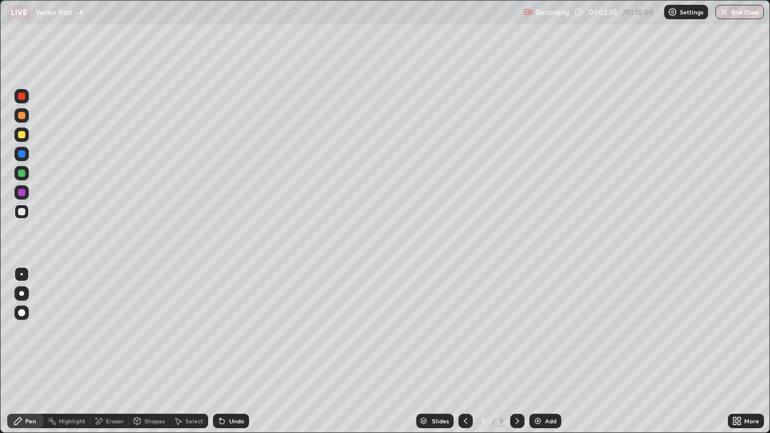
click at [229, 331] on div "Undo" at bounding box center [236, 421] width 15 height 6
click at [220, 331] on icon at bounding box center [220, 418] width 1 height 1
click at [220, 331] on div "Undo" at bounding box center [231, 421] width 36 height 14
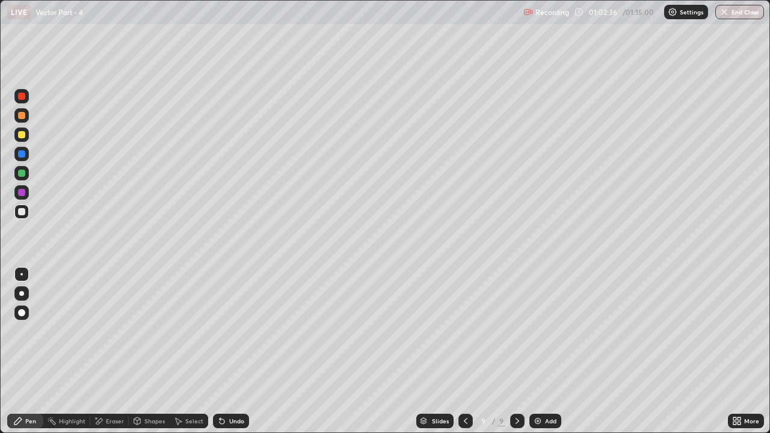
click at [220, 331] on icon at bounding box center [220, 418] width 1 height 1
click at [155, 331] on div "Shapes" at bounding box center [154, 421] width 20 height 6
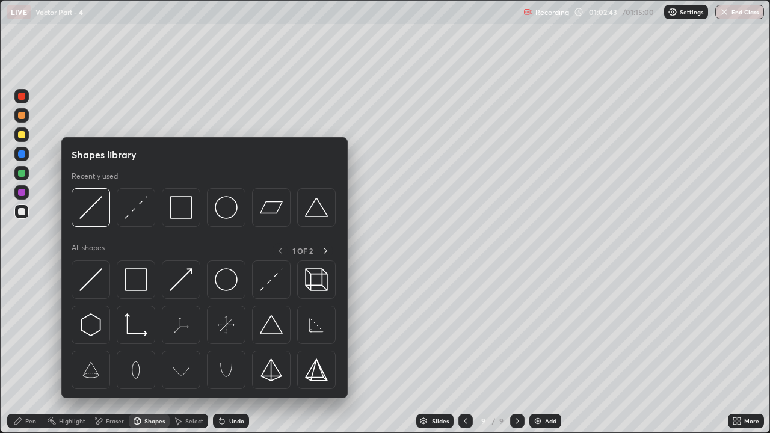
click at [110, 331] on div "Eraser" at bounding box center [115, 421] width 18 height 6
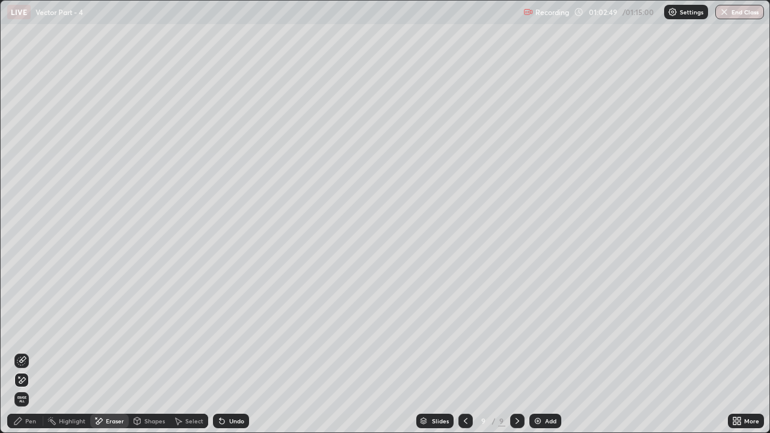
click at [235, 331] on div "Undo" at bounding box center [236, 421] width 15 height 6
click at [25, 331] on div "Pen" at bounding box center [25, 421] width 36 height 14
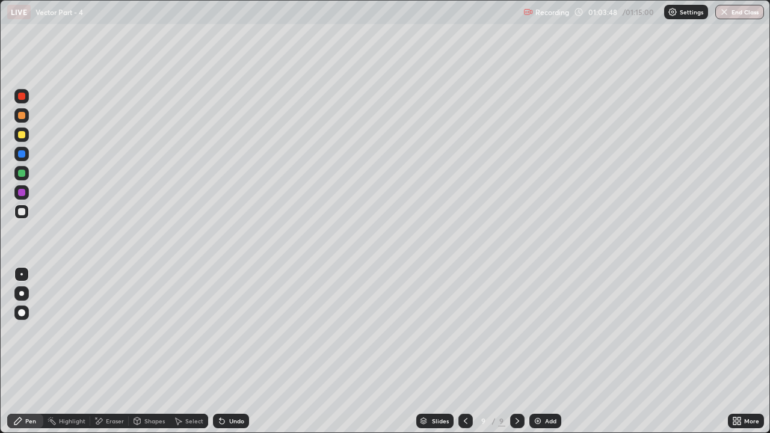
click at [116, 331] on div "Eraser" at bounding box center [115, 421] width 18 height 6
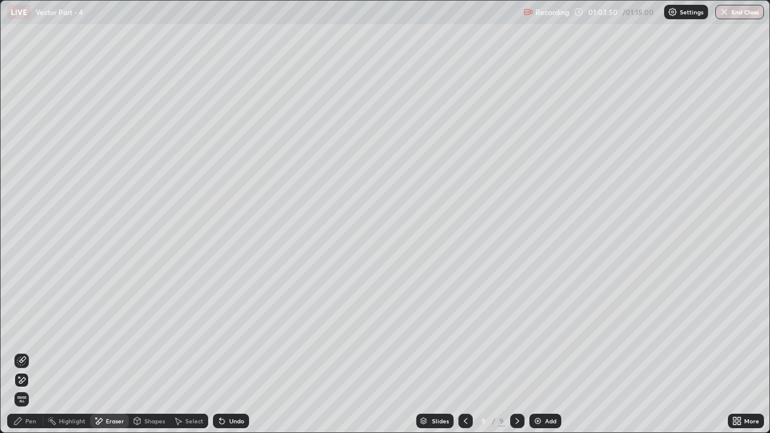
click at [32, 331] on div "Pen" at bounding box center [30, 421] width 11 height 6
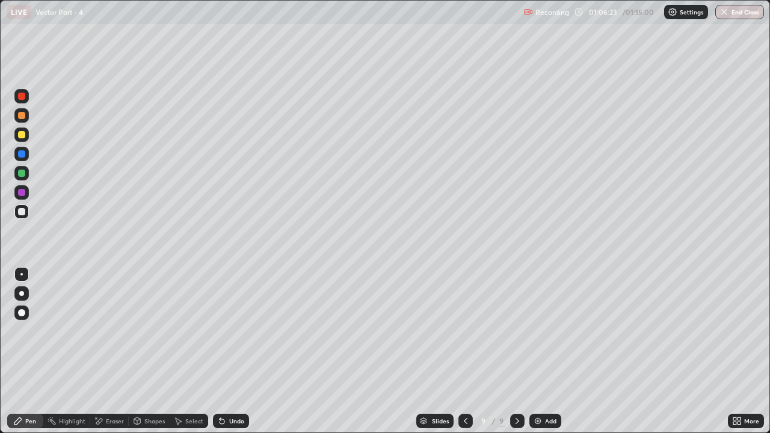
click at [751, 15] on button "End Class" at bounding box center [740, 12] width 49 height 14
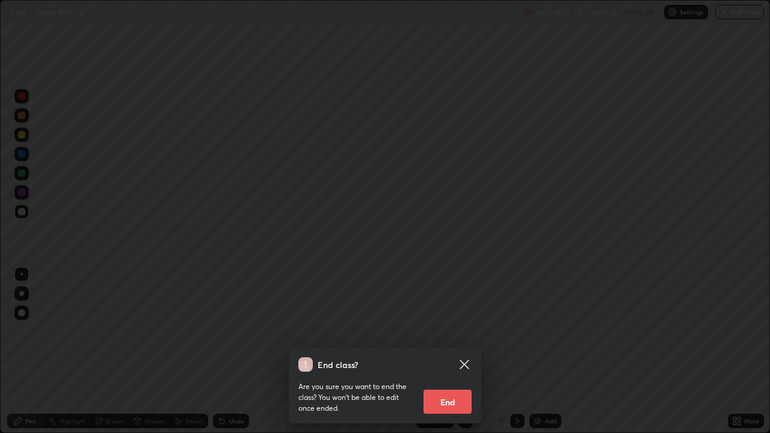
click at [461, 331] on button "End" at bounding box center [448, 402] width 48 height 24
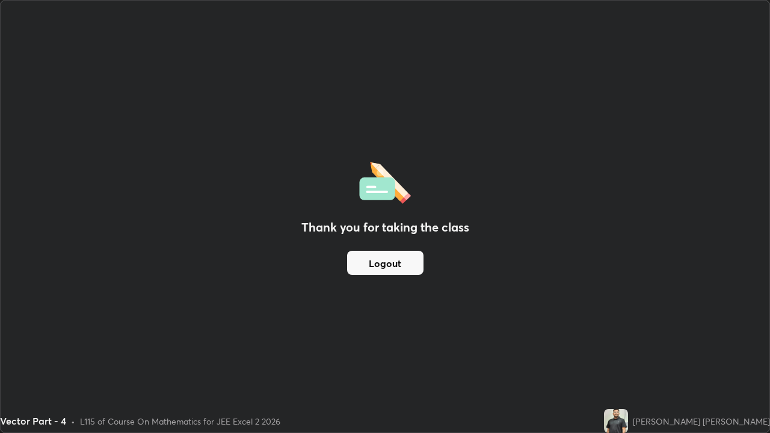
click at [407, 261] on button "Logout" at bounding box center [385, 263] width 76 height 24
